Goal: Check status: Check status

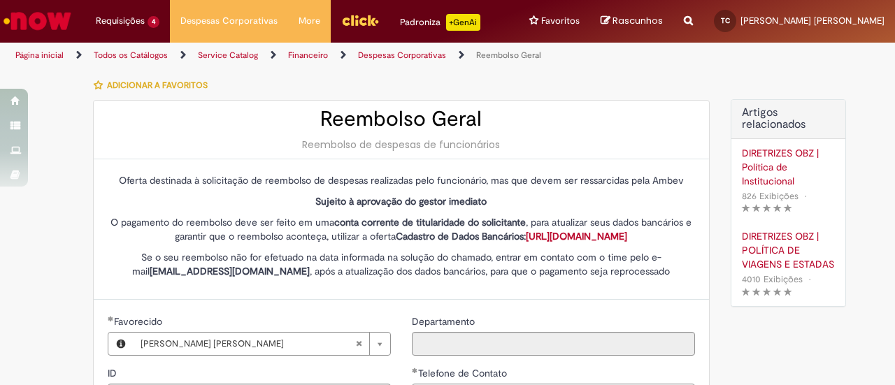
select select "*"
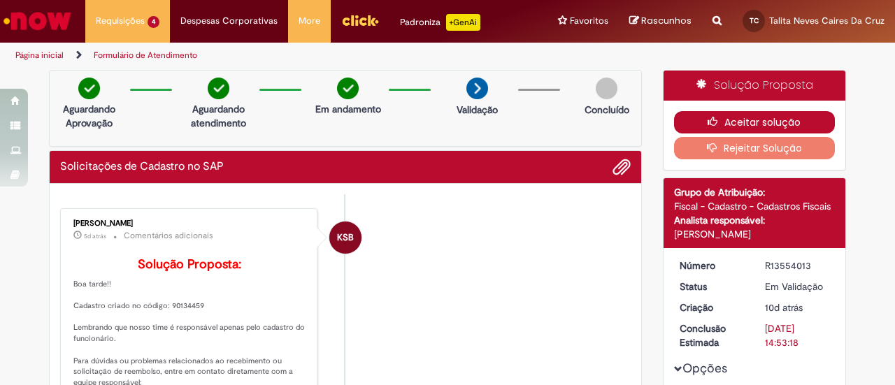
click at [797, 120] on button "Aceitar solução" at bounding box center [755, 122] width 162 height 22
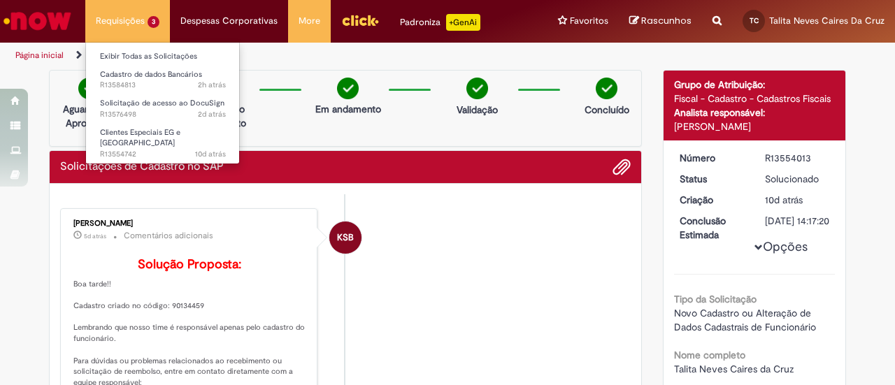
click at [129, 26] on li "Requisições 3 Exibir Todas as Solicitações Cadastro de dados Bancários 2h atrás…" at bounding box center [127, 21] width 85 height 42
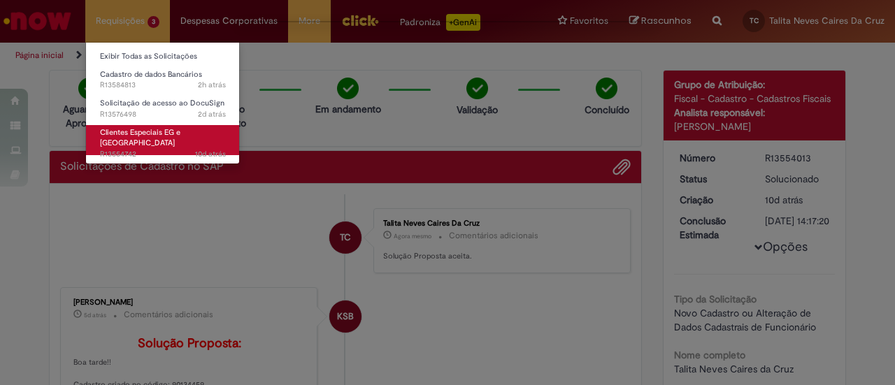
click at [158, 131] on span "Clientes Especiais EG e [GEOGRAPHIC_DATA]" at bounding box center [140, 138] width 80 height 22
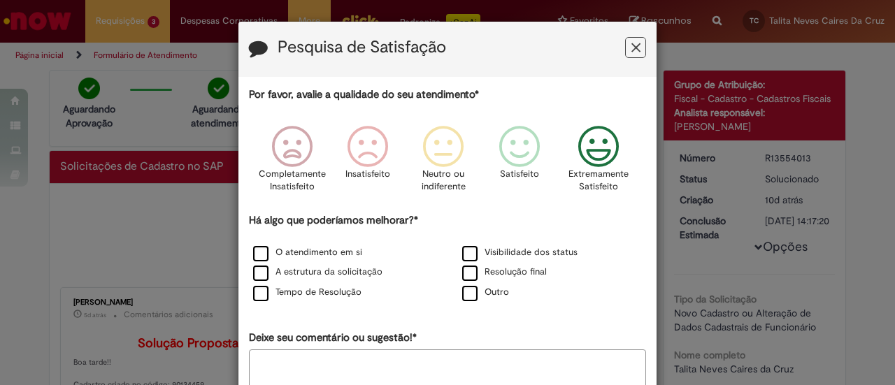
click at [590, 165] on icon "Feedback" at bounding box center [599, 147] width 52 height 42
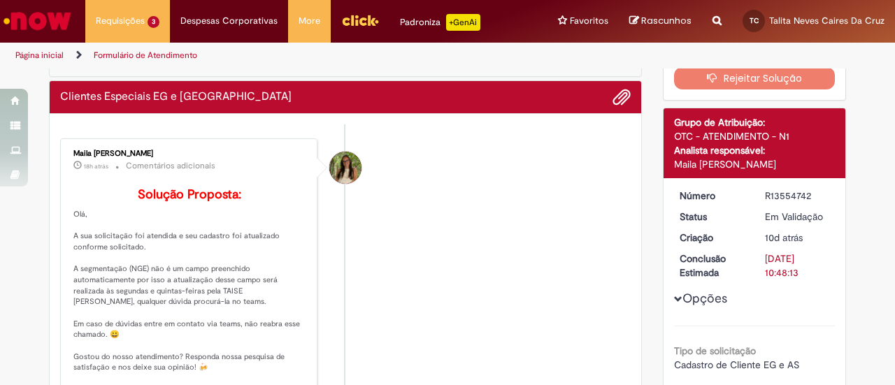
scroll to position [150, 0]
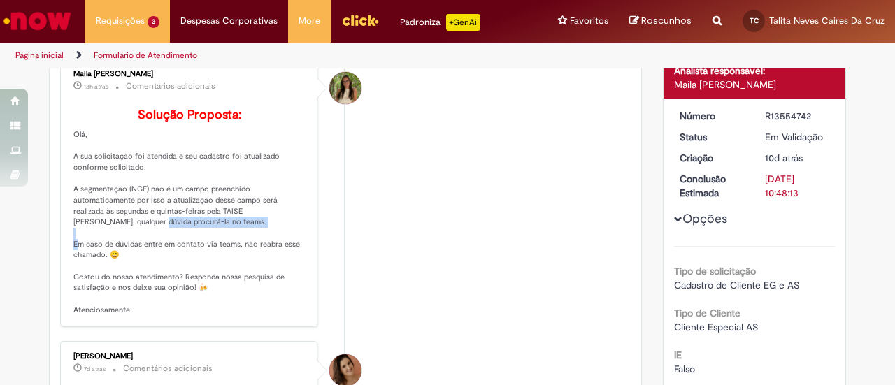
drag, startPoint x: 91, startPoint y: 240, endPoint x: 203, endPoint y: 244, distance: 112.0
click at [203, 244] on p "Solução Proposta: [GEOGRAPHIC_DATA], A sua solicitação foi atendida e seu cadas…" at bounding box center [189, 212] width 233 height 208
click at [203, 255] on p "Solução Proposta: [GEOGRAPHIC_DATA], A sua solicitação foi atendida e seu cadas…" at bounding box center [189, 212] width 233 height 208
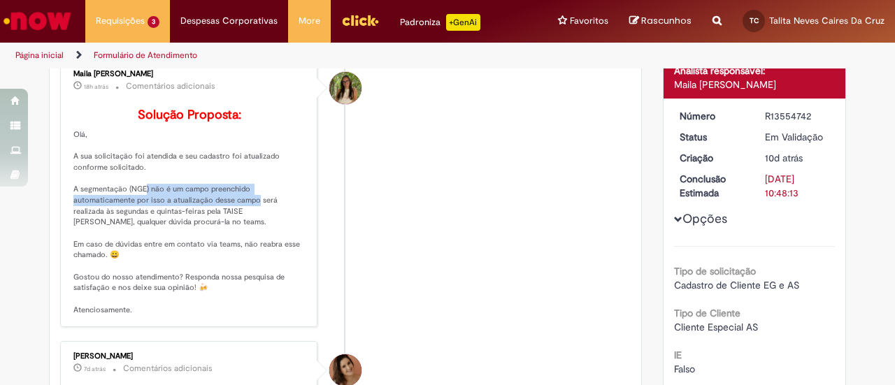
drag, startPoint x: 130, startPoint y: 208, endPoint x: 243, endPoint y: 224, distance: 113.7
click at [243, 224] on p "Solução Proposta: [GEOGRAPHIC_DATA], A sua solicitação foi atendida e seu cadas…" at bounding box center [189, 212] width 233 height 208
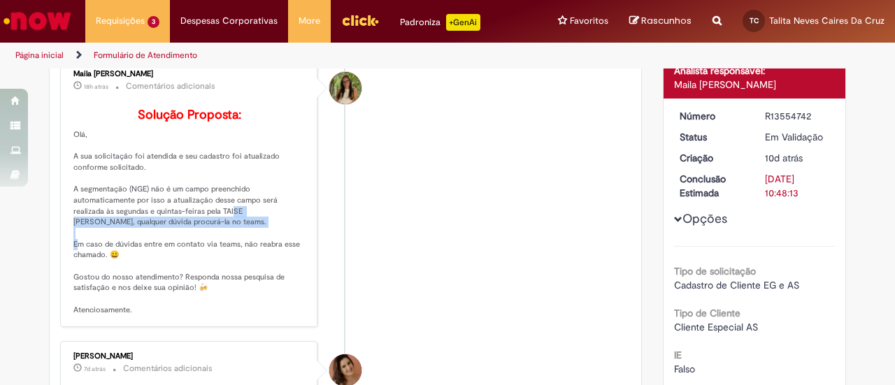
drag, startPoint x: 185, startPoint y: 231, endPoint x: 248, endPoint y: 244, distance: 64.9
click at [248, 244] on p "Solução Proposta: [GEOGRAPHIC_DATA], A sua solicitação foi atendida e seu cadas…" at bounding box center [189, 212] width 233 height 208
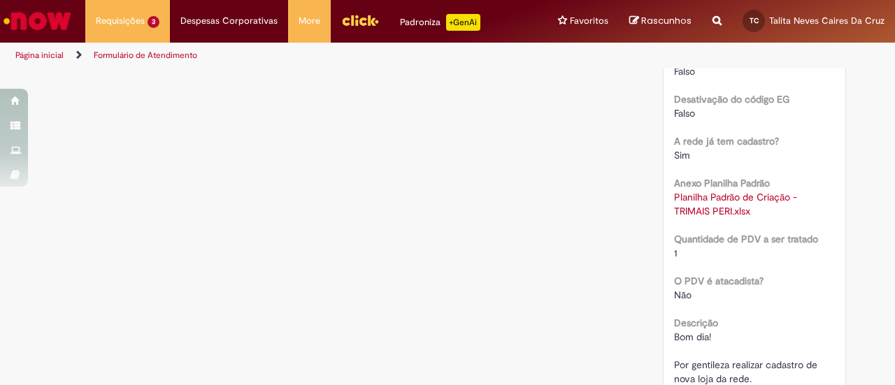
scroll to position [1568, 0]
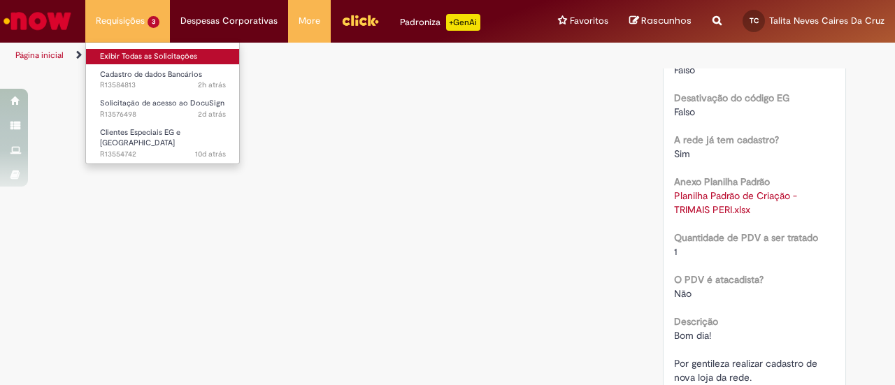
click at [139, 50] on link "Exibir Todas as Solicitações" at bounding box center [163, 56] width 154 height 15
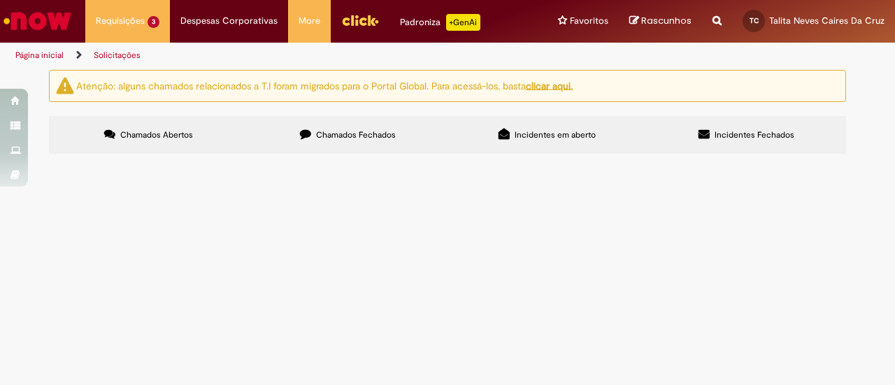
click at [0, 0] on span "Solicitação de acesso ao DocuSign" at bounding box center [0, 0] width 0 height 0
click at [104, 265] on main "Solicitações Atenção: alguns chamados relacionados a T.I foram migrados para o …" at bounding box center [447, 227] width 895 height 316
